Goal: Transaction & Acquisition: Purchase product/service

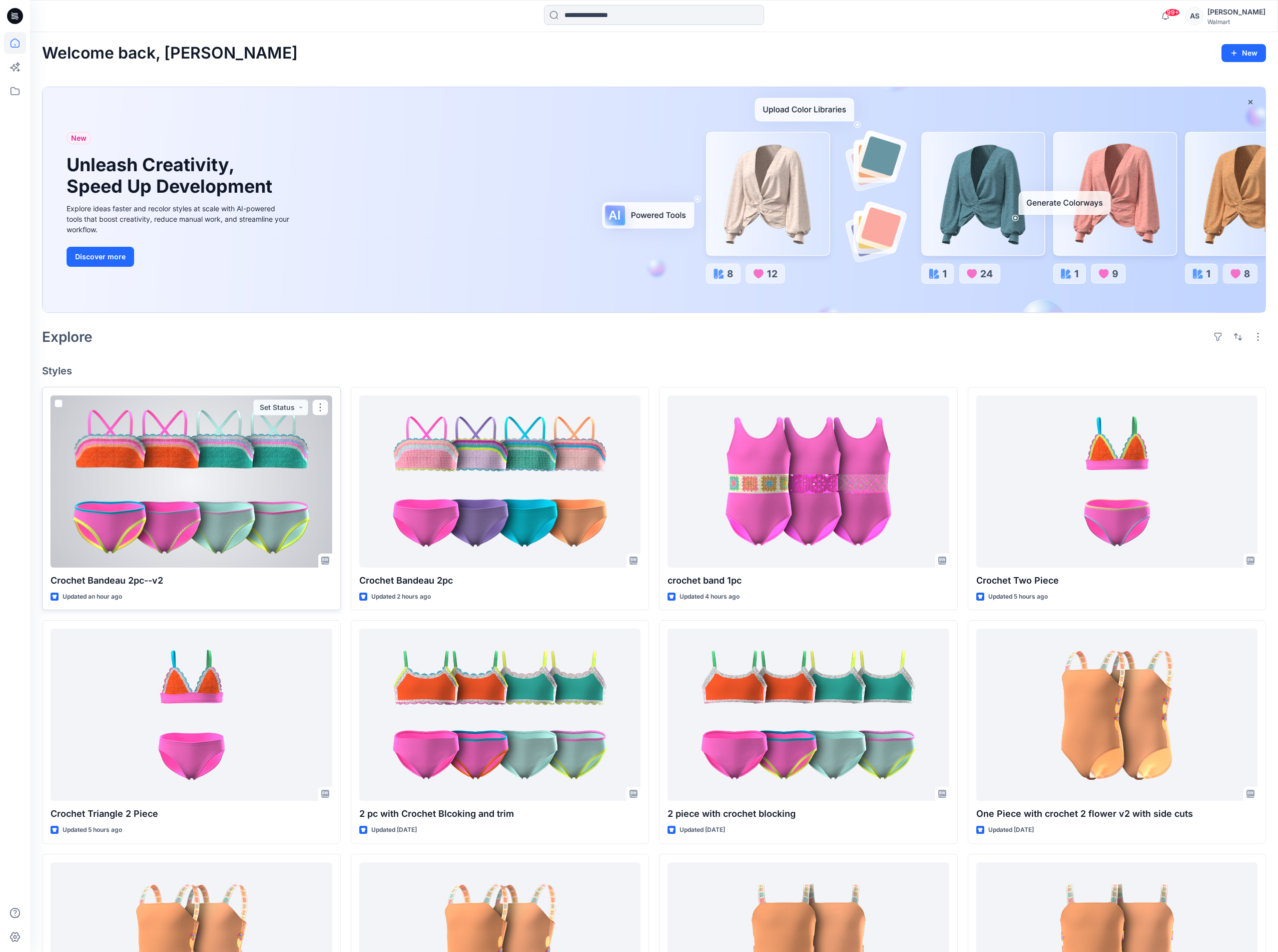
click at [243, 518] on div at bounding box center [191, 482] width 282 height 173
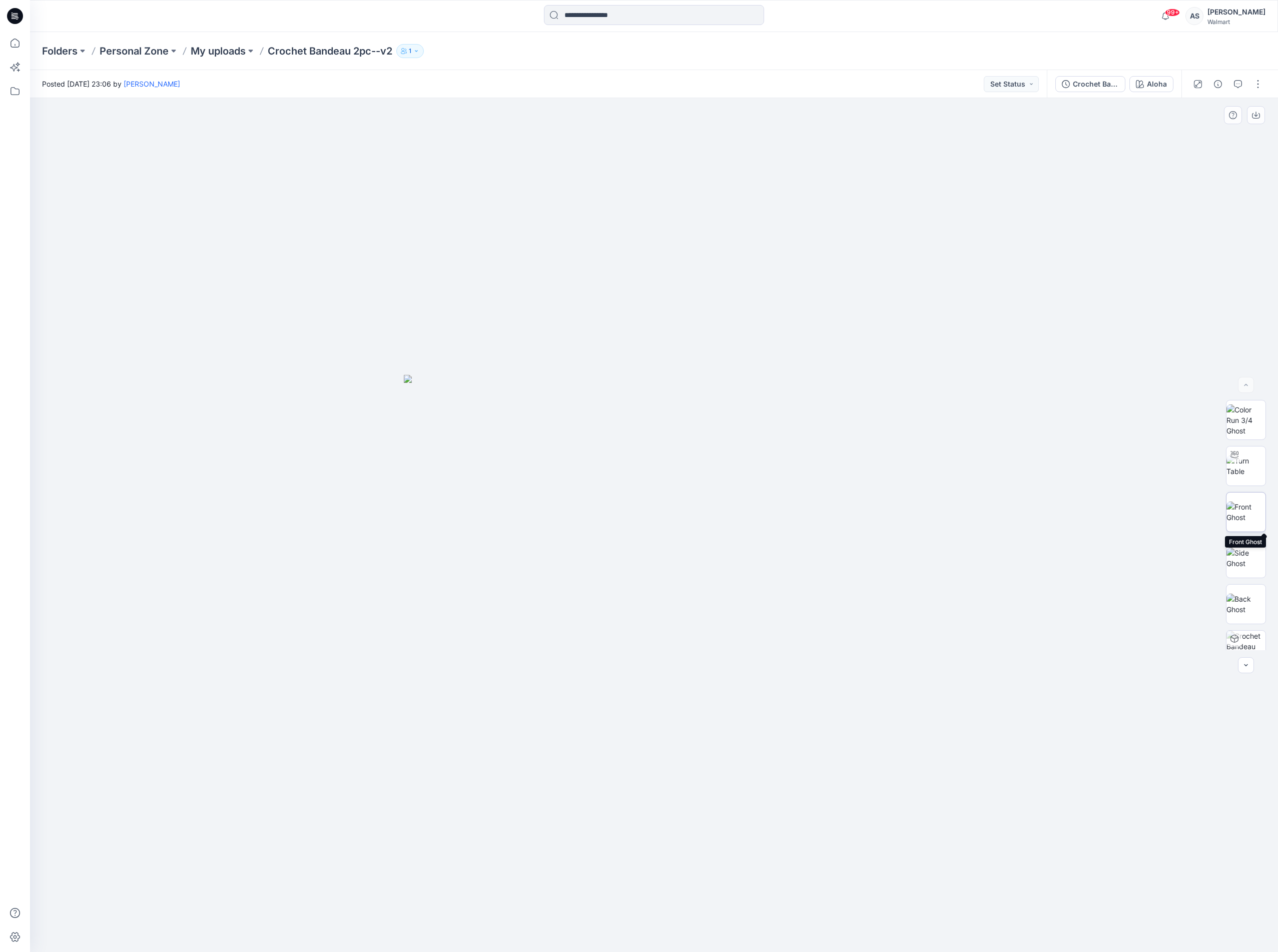
click at [1245, 512] on img at bounding box center [1246, 511] width 39 height 21
click at [1147, 83] on div "Aloha" at bounding box center [1157, 84] width 20 height 11
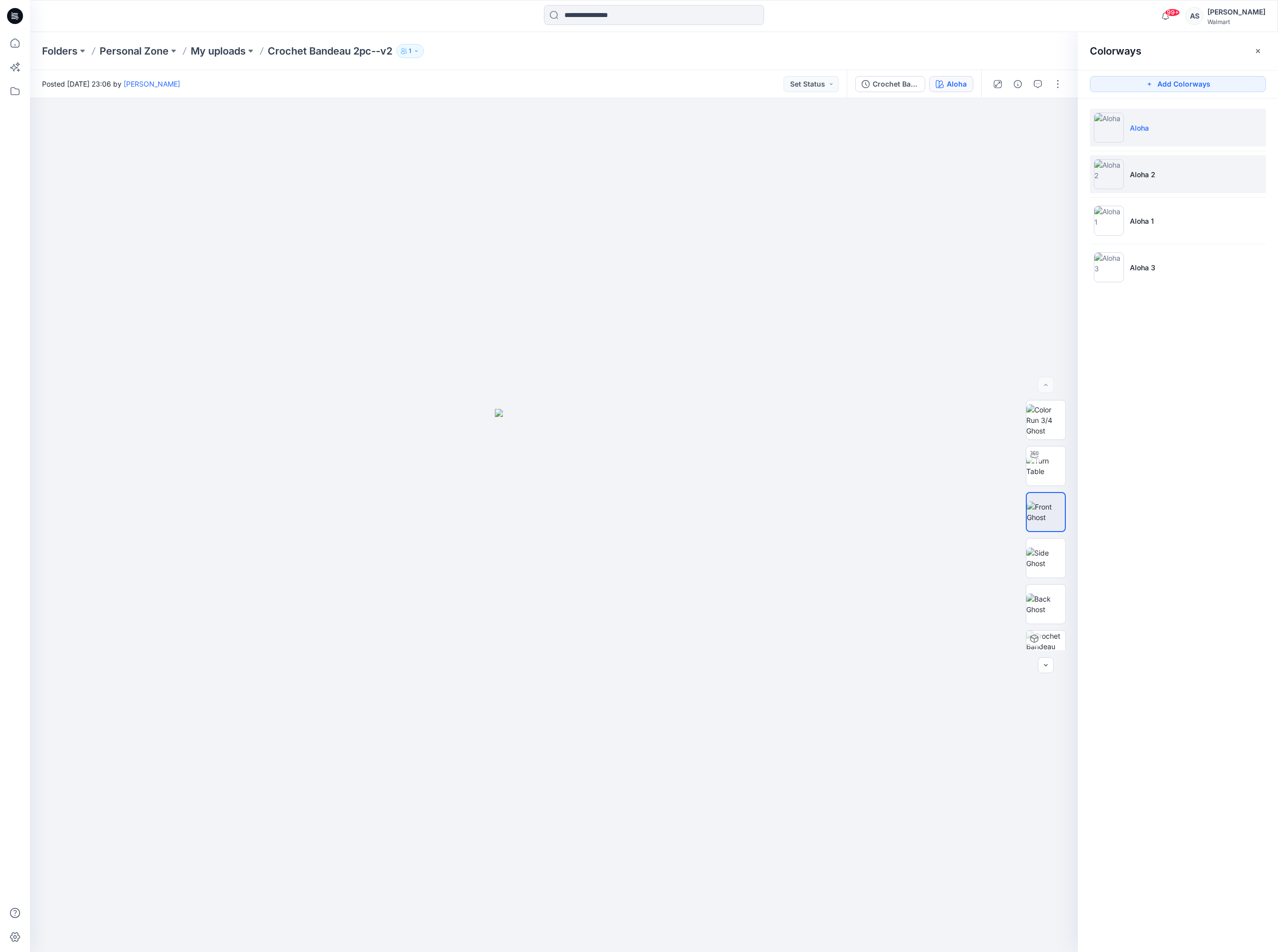
click at [1156, 169] on p "Aloha 2" at bounding box center [1142, 174] width 25 height 10
click at [1042, 463] on img at bounding box center [1046, 466] width 39 height 21
drag, startPoint x: 555, startPoint y: 935, endPoint x: 729, endPoint y: 923, distance: 174.4
click at [729, 923] on div at bounding box center [554, 526] width 1048 height 854
click at [1034, 548] on img at bounding box center [1046, 558] width 39 height 21
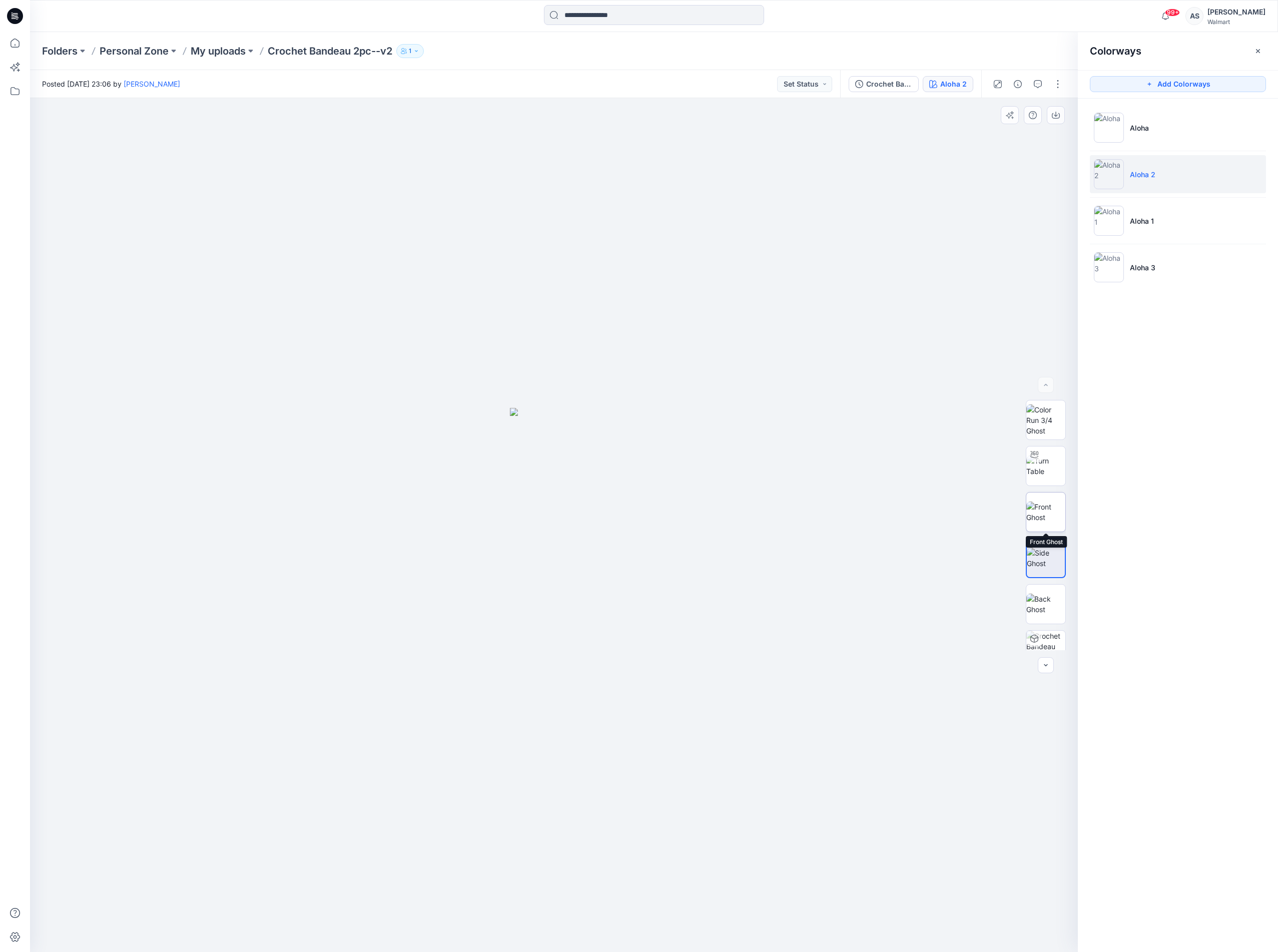
click at [1049, 519] on img at bounding box center [1046, 511] width 39 height 21
click at [1057, 113] on icon "button" at bounding box center [1056, 115] width 8 height 8
click at [1042, 611] on img at bounding box center [1046, 604] width 39 height 21
click at [1056, 87] on button "button" at bounding box center [1058, 84] width 16 height 16
click at [921, 299] on div at bounding box center [554, 526] width 1048 height 854
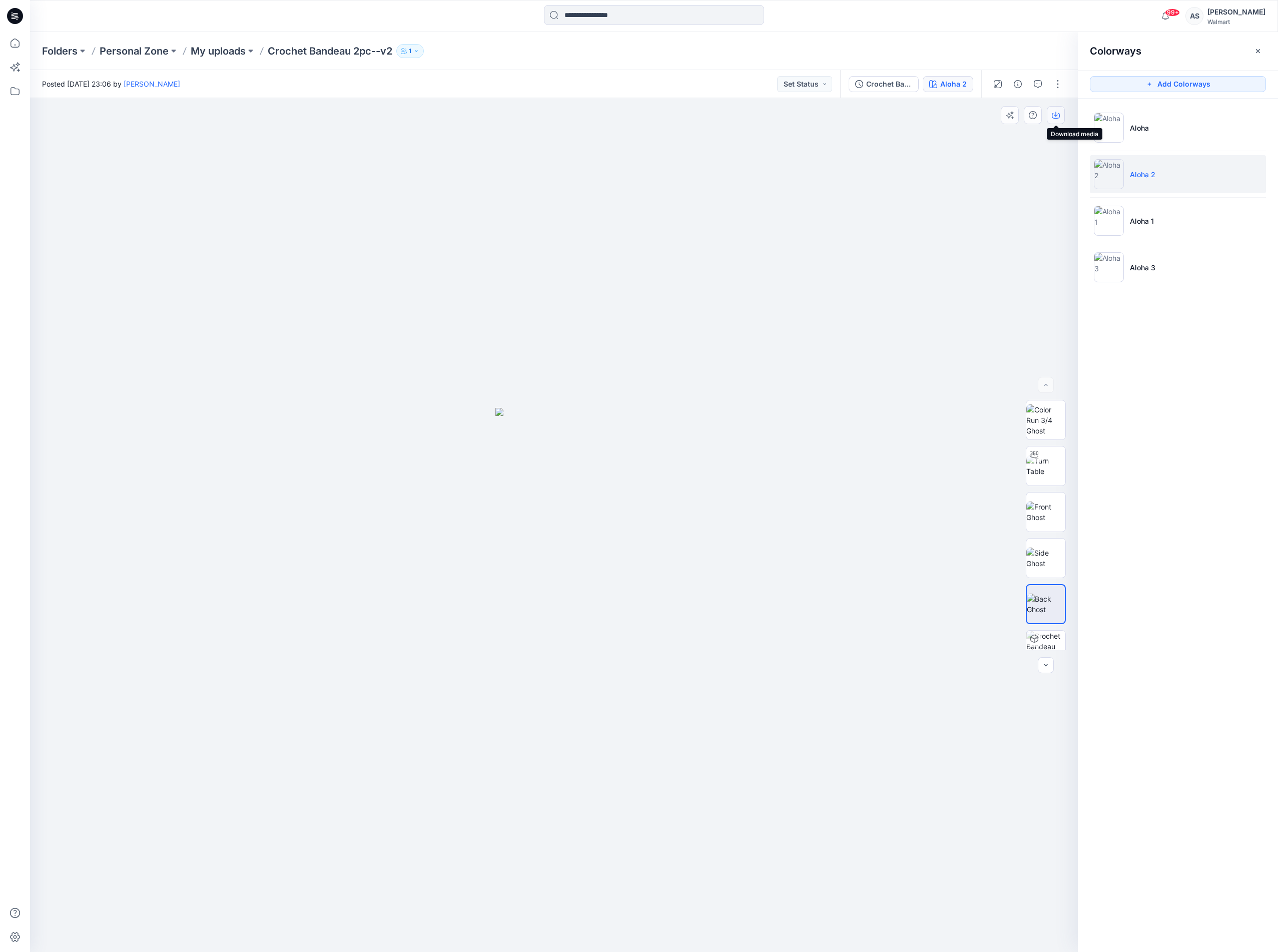
click at [1058, 120] on button "button" at bounding box center [1056, 115] width 18 height 18
